Goal: Information Seeking & Learning: Learn about a topic

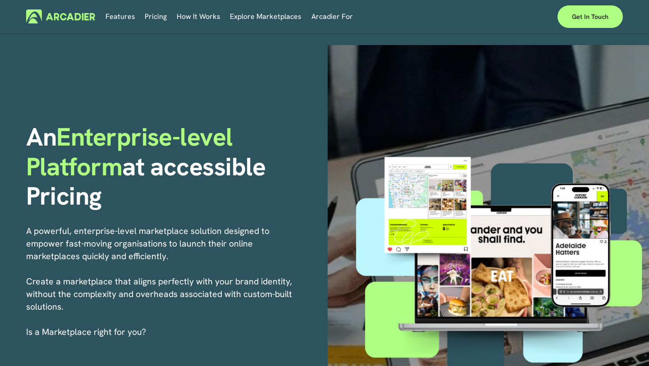
click at [159, 17] on link "Pricing" at bounding box center [156, 16] width 22 height 14
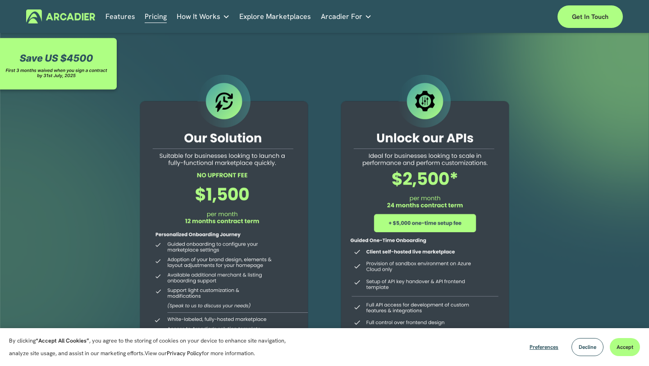
click at [294, 16] on link "Explore Marketplaces" at bounding box center [275, 16] width 72 height 14
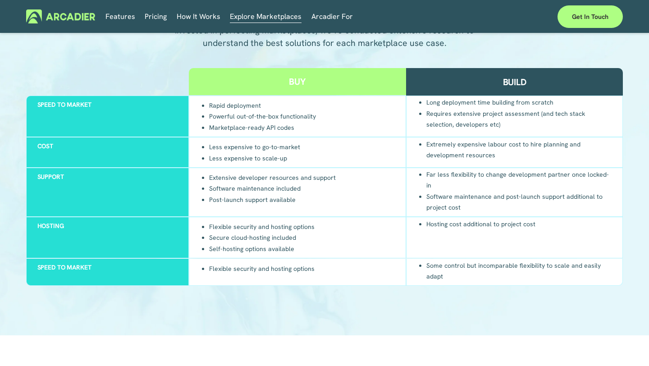
scroll to position [861, 0]
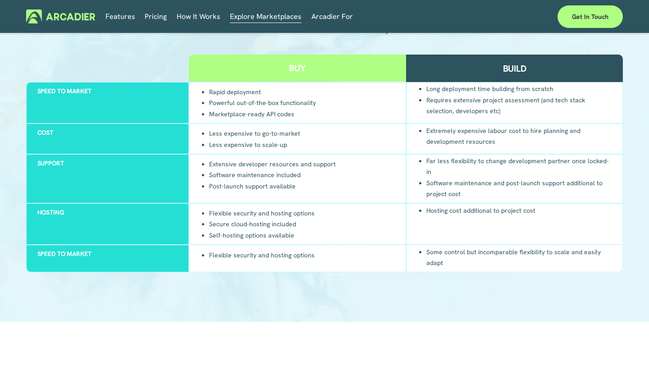
click at [191, 17] on span "How It Works" at bounding box center [199, 16] width 44 height 13
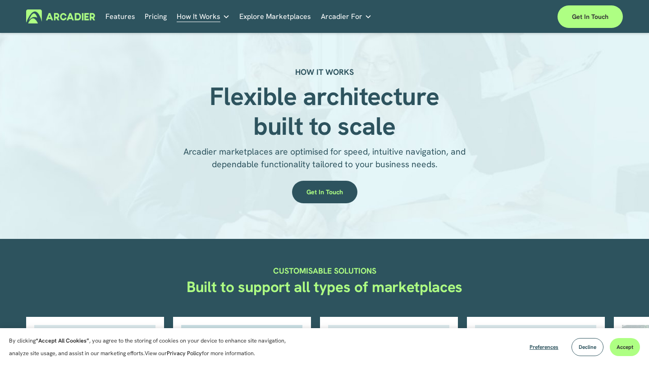
click at [155, 17] on link "Pricing" at bounding box center [156, 16] width 22 height 14
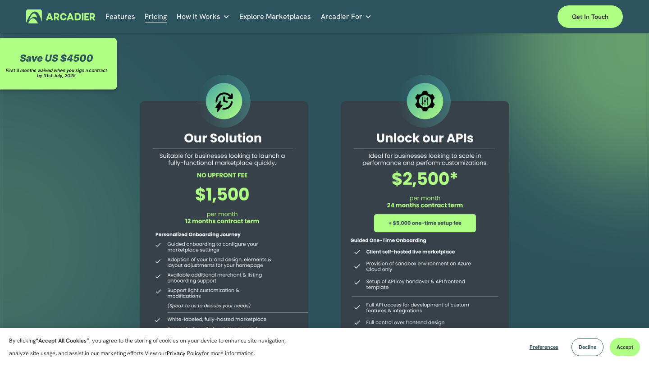
click at [117, 18] on link "Features" at bounding box center [121, 16] width 30 height 14
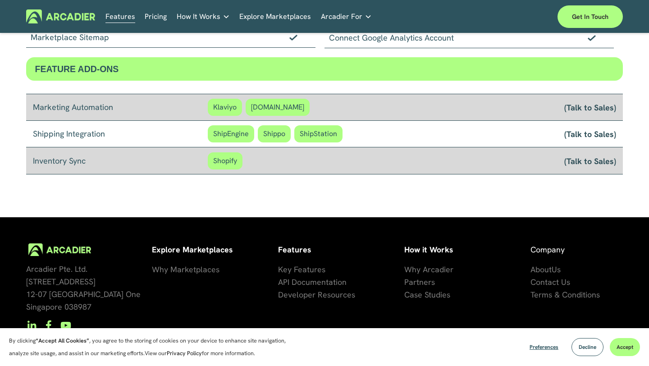
scroll to position [765, 0]
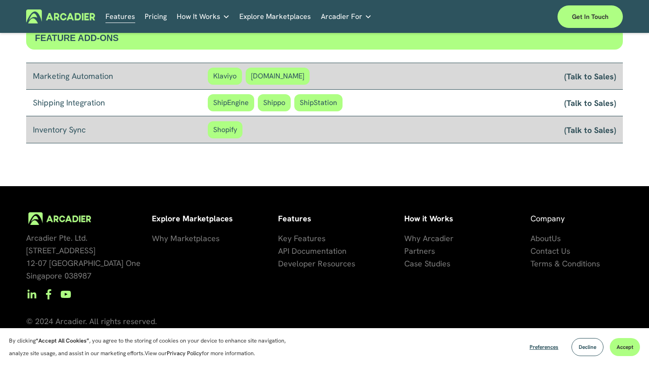
click at [296, 238] on span "Key Features" at bounding box center [301, 238] width 47 height 10
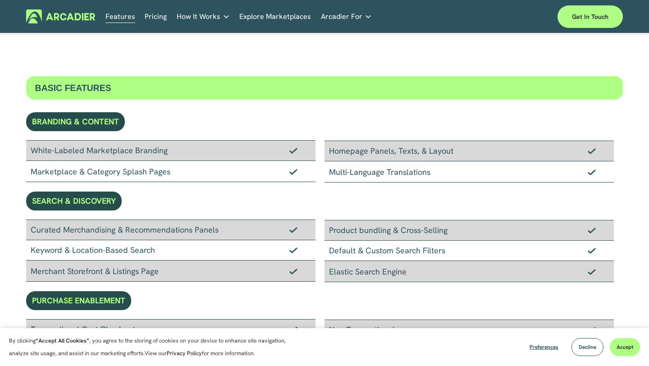
click at [164, 19] on link "Pricing" at bounding box center [156, 16] width 22 height 14
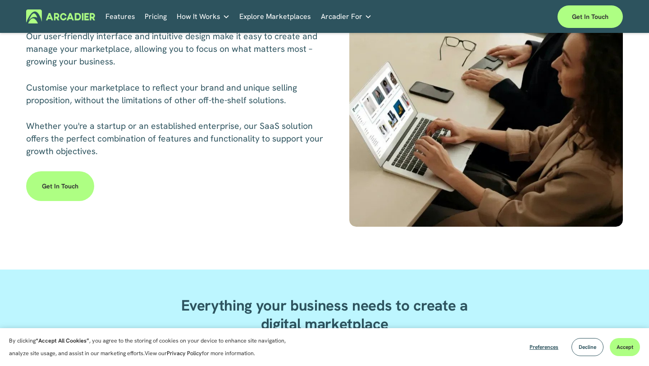
scroll to position [574, 0]
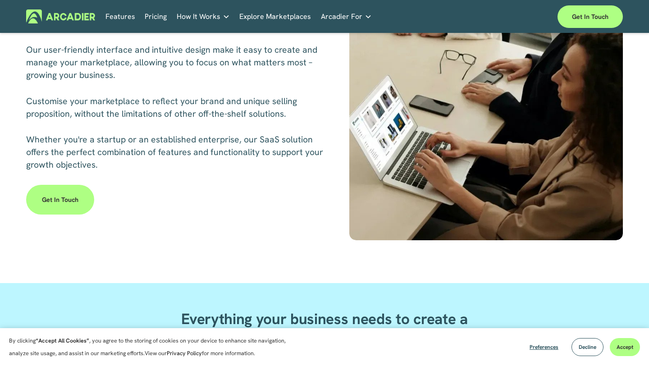
click at [69, 200] on link "Get in touch" at bounding box center [60, 200] width 68 height 30
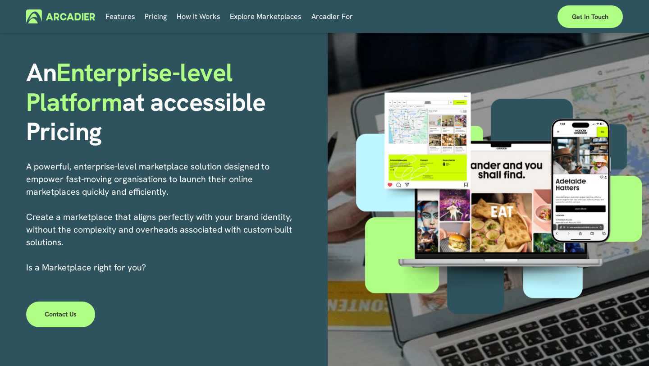
scroll to position [101, 0]
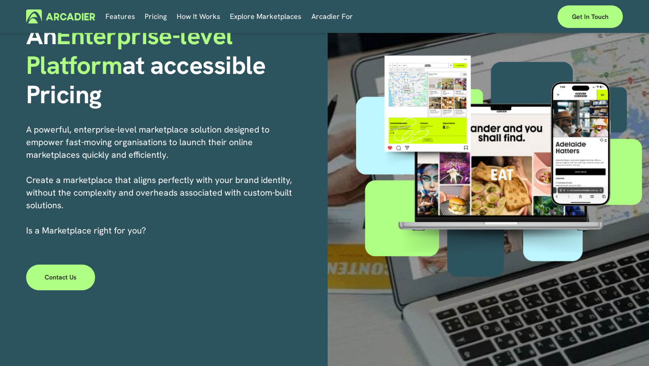
click at [326, 14] on span "Arcadier For" at bounding box center [332, 16] width 41 height 13
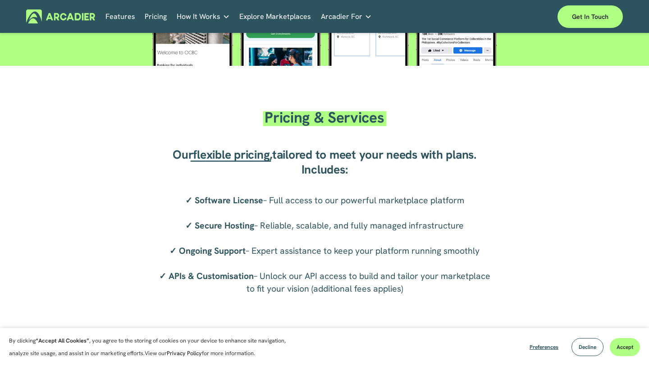
scroll to position [1332, 0]
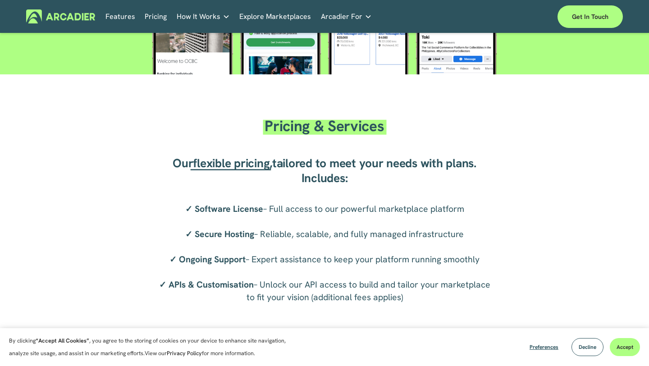
click at [242, 165] on span "flexible pricing" at bounding box center [231, 163] width 77 height 15
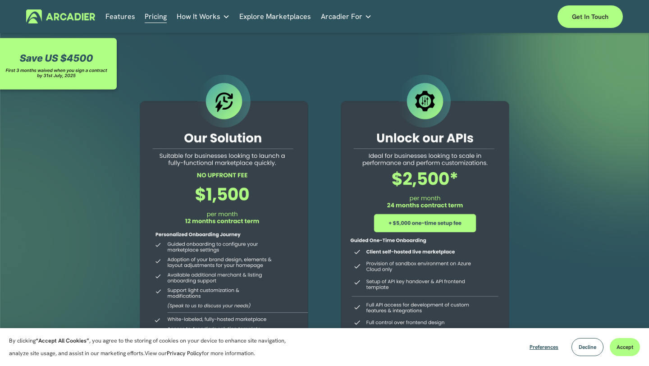
click at [115, 19] on link "Features" at bounding box center [121, 16] width 30 height 14
